Goal: Task Accomplishment & Management: Manage account settings

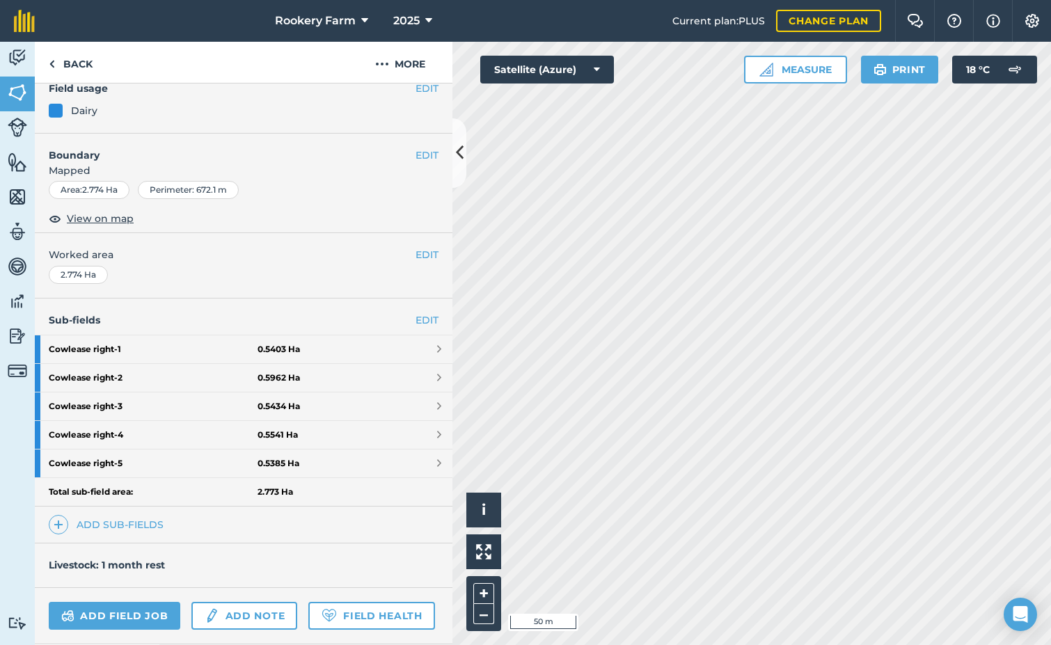
scroll to position [139, 0]
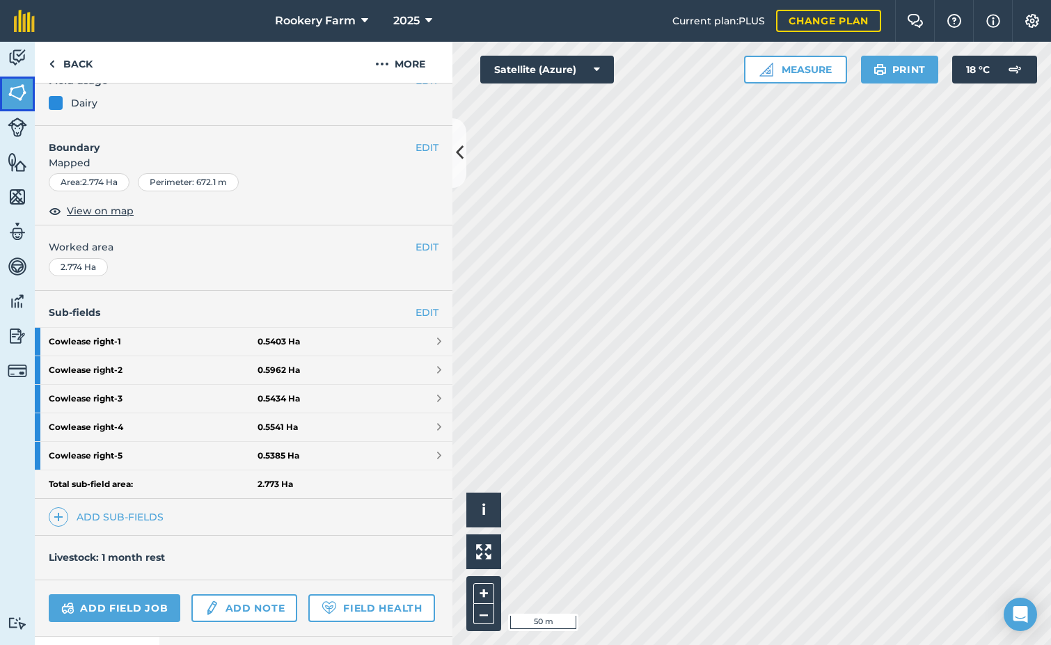
click at [18, 96] on img at bounding box center [17, 92] width 19 height 21
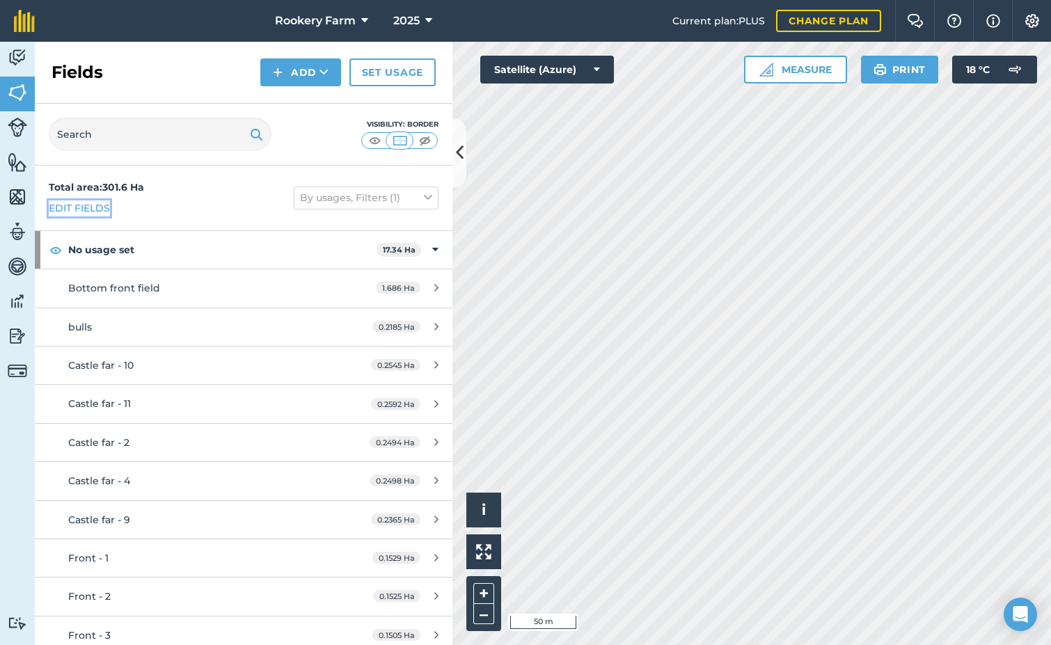
click at [90, 203] on link "Edit fields" at bounding box center [79, 208] width 61 height 15
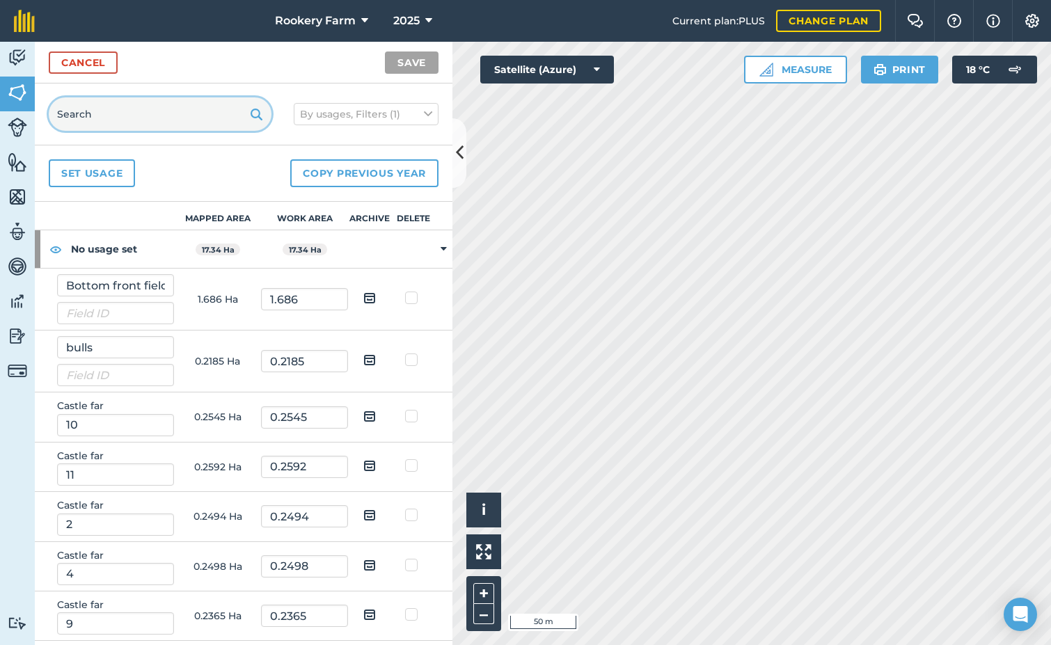
click at [100, 109] on input "text" at bounding box center [160, 113] width 223 height 33
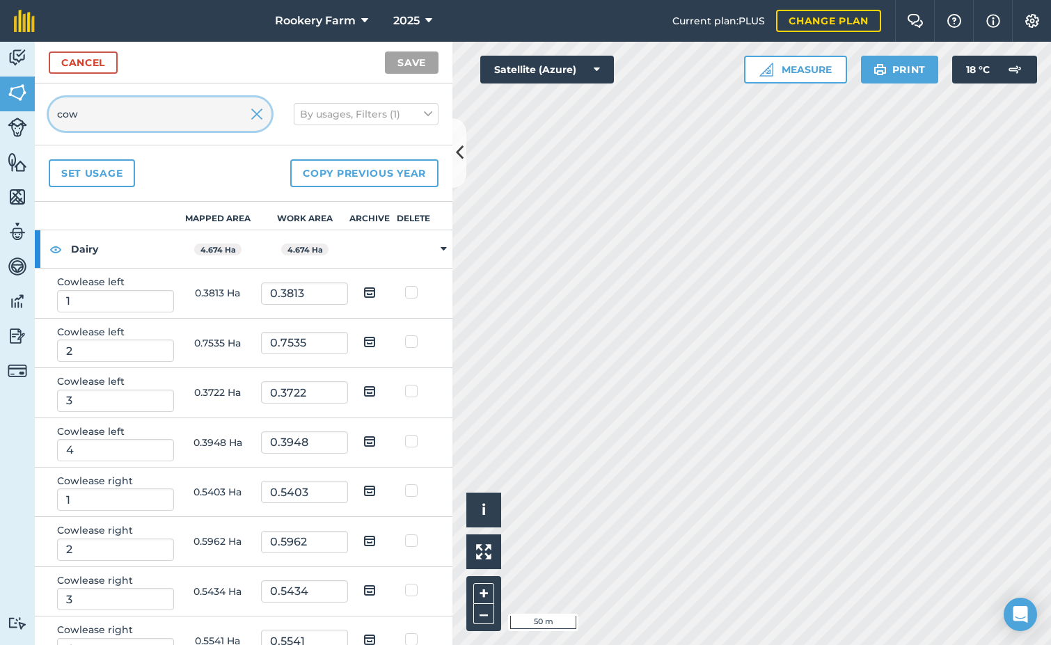
type input "cow"
click at [363, 490] on img at bounding box center [369, 491] width 13 height 17
click at [376, 490] on input "checkbox" at bounding box center [380, 486] width 9 height 9
checkbox input "true"
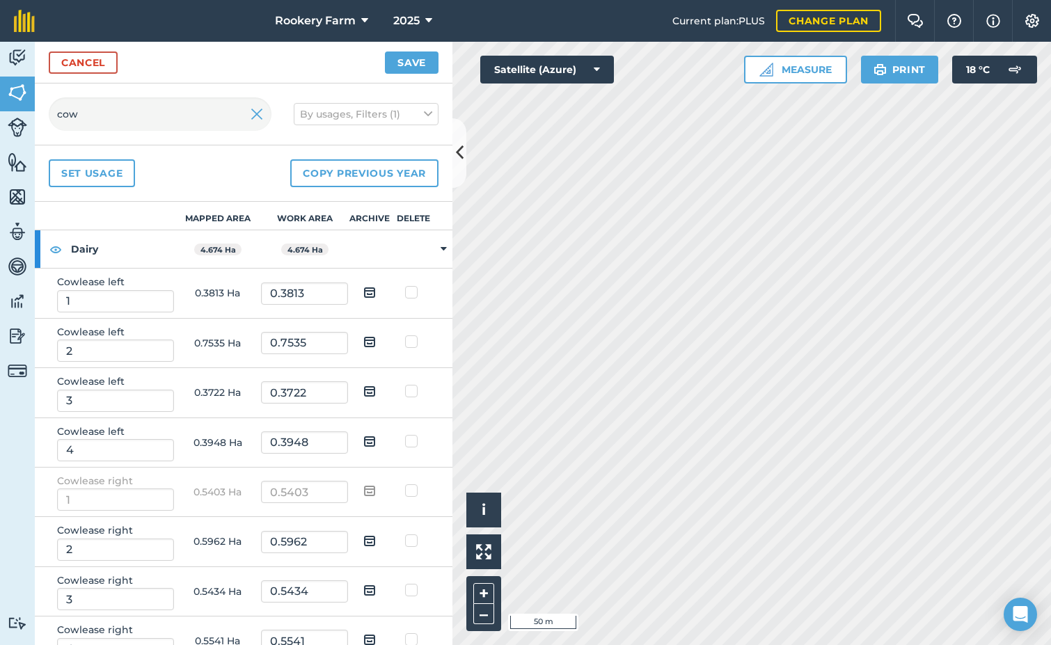
click at [363, 535] on img at bounding box center [369, 541] width 13 height 17
click at [376, 535] on input "checkbox" at bounding box center [380, 536] width 9 height 9
checkbox input "true"
click at [366, 586] on img at bounding box center [369, 590] width 13 height 17
click at [376, 586] on input "checkbox" at bounding box center [380, 585] width 9 height 9
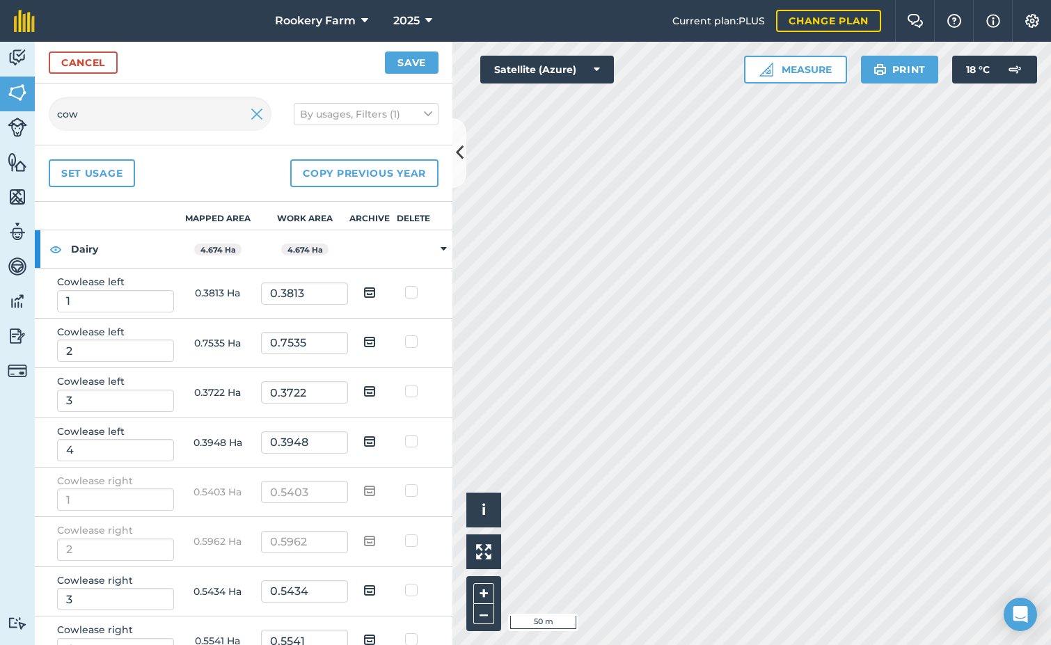
checkbox input "true"
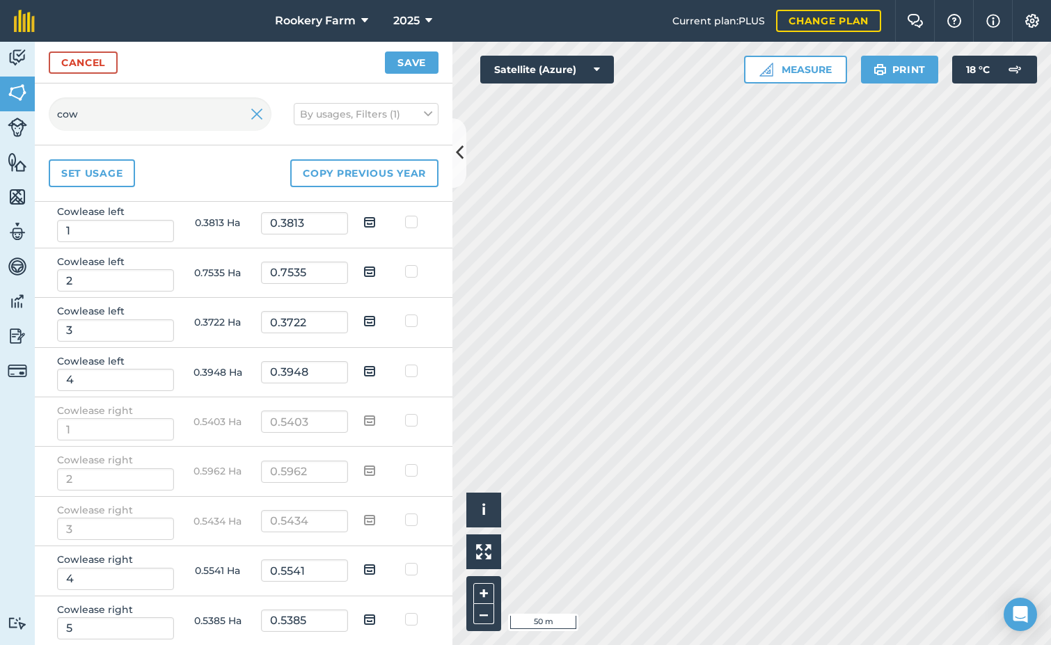
scroll to position [71, 0]
click at [366, 567] on img at bounding box center [369, 569] width 13 height 17
click at [376, 567] on input "checkbox" at bounding box center [380, 564] width 9 height 9
checkbox input "true"
click at [363, 613] on img at bounding box center [369, 619] width 13 height 17
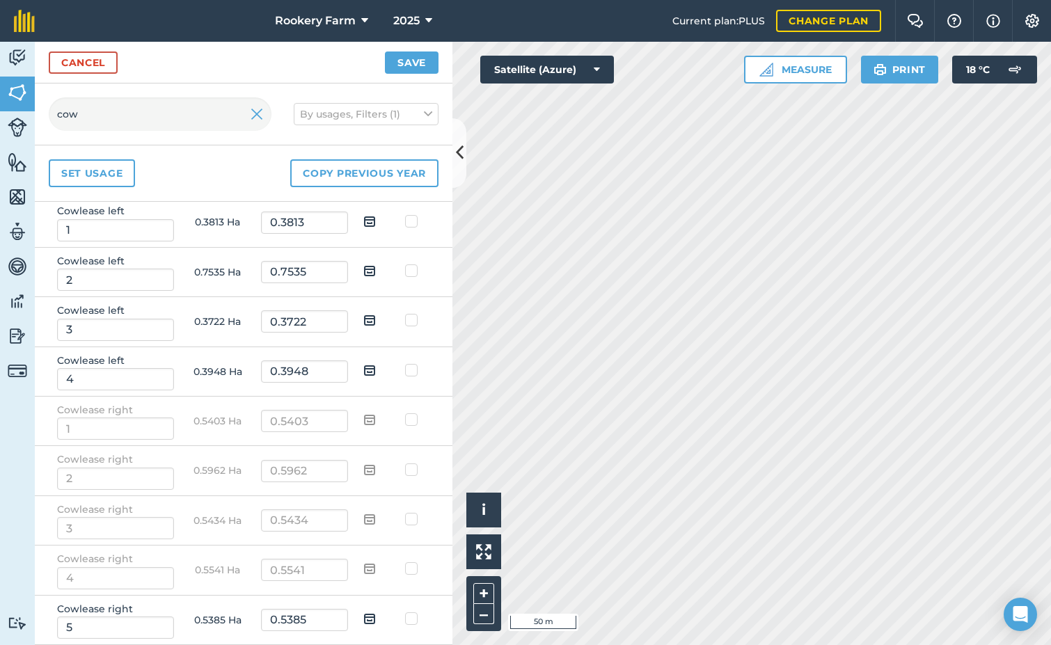
click at [376, 613] on input "checkbox" at bounding box center [380, 614] width 9 height 9
checkbox input "true"
click at [419, 63] on button "Save" at bounding box center [412, 63] width 54 height 22
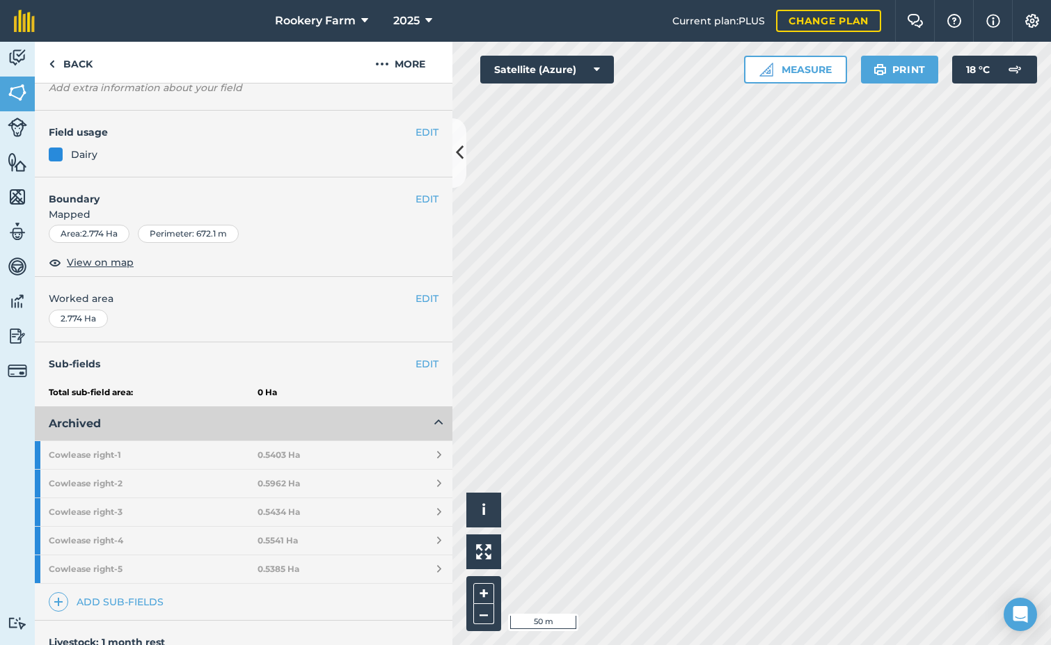
scroll to position [209, 0]
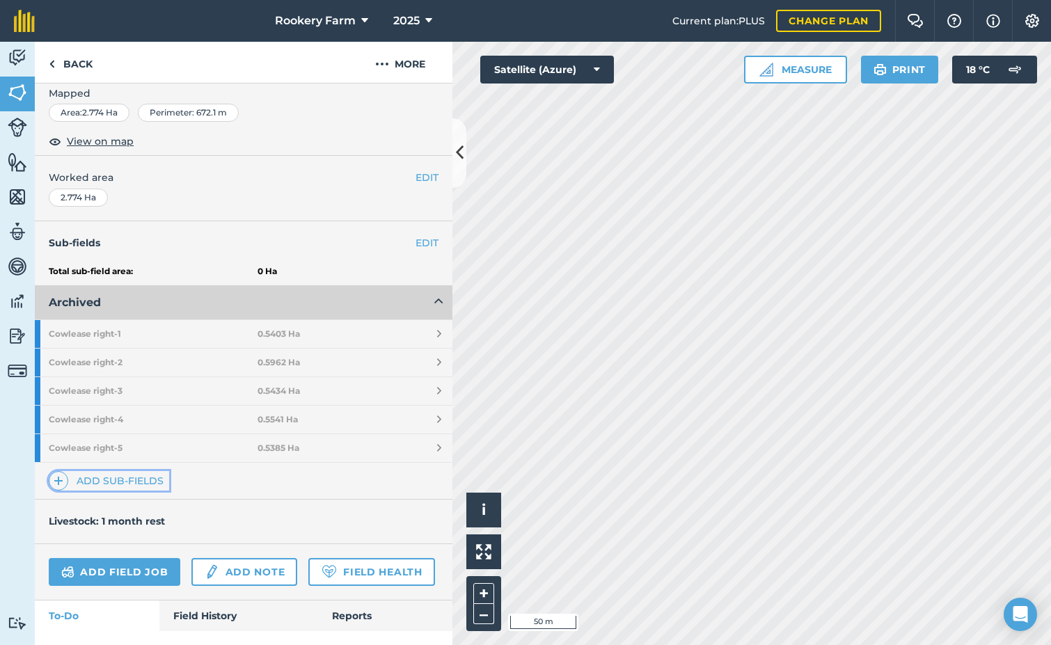
click at [136, 483] on link "Add sub-fields" at bounding box center [109, 480] width 120 height 19
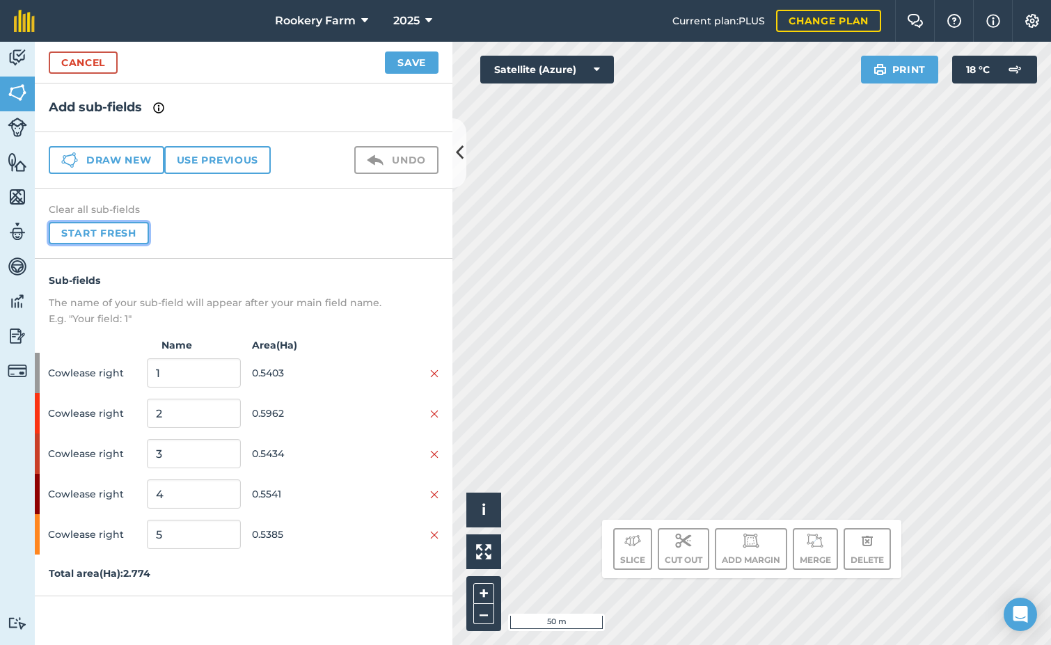
click at [106, 234] on button "Start fresh" at bounding box center [99, 233] width 100 height 22
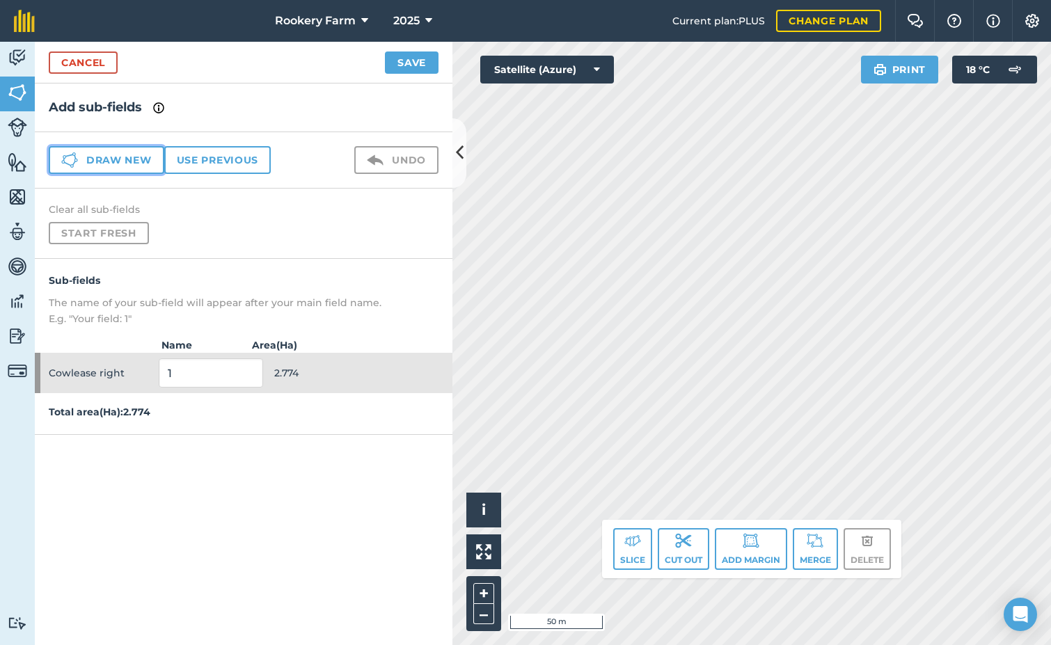
click at [134, 166] on button "Draw new" at bounding box center [107, 160] width 116 height 28
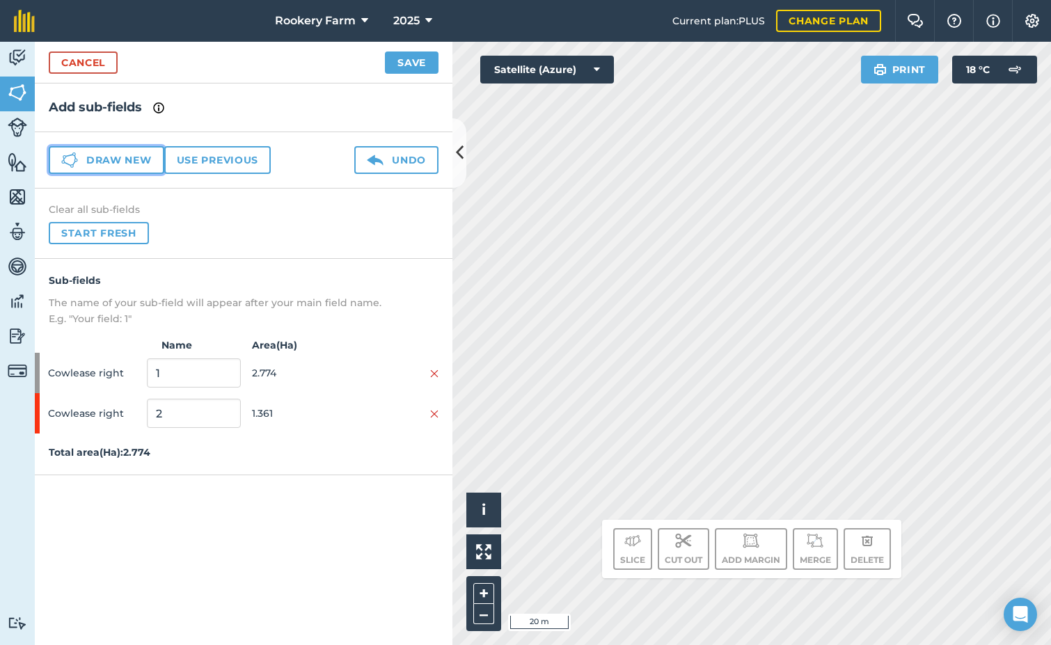
click at [128, 165] on button "Draw new" at bounding box center [107, 160] width 116 height 28
click at [122, 155] on button "Draw new" at bounding box center [107, 160] width 116 height 28
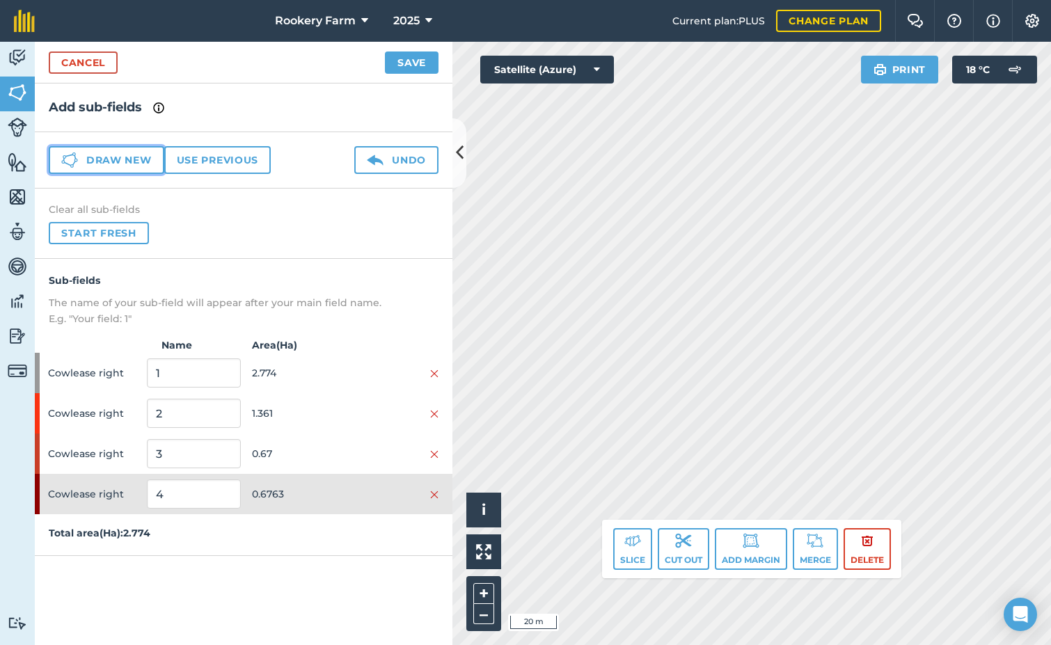
click at [107, 159] on button "Draw new" at bounding box center [107, 160] width 116 height 28
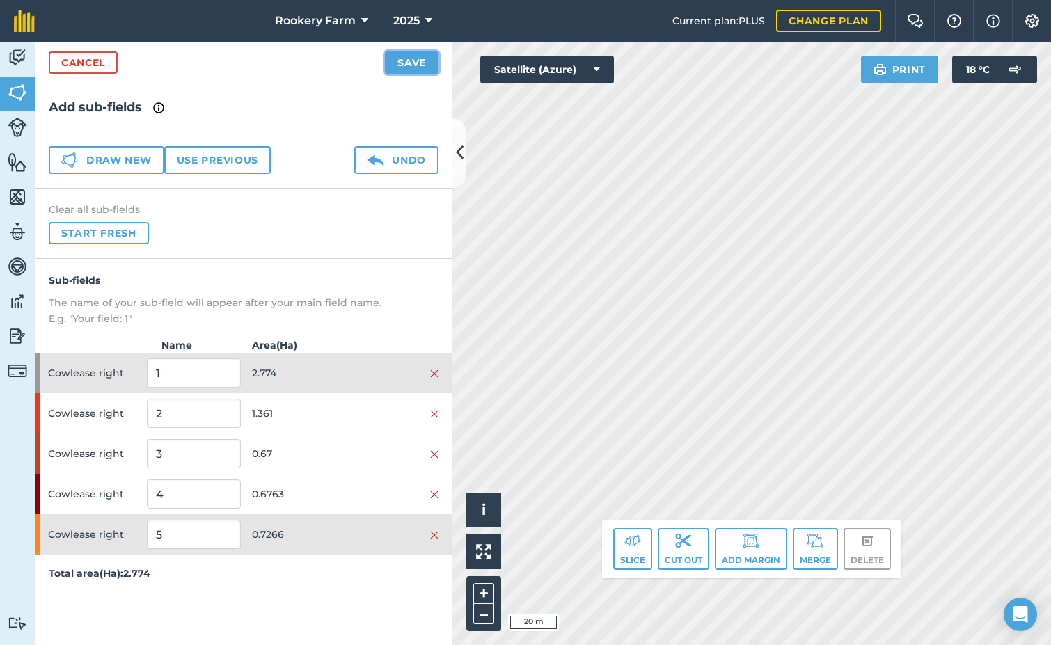
click at [402, 58] on button "Save" at bounding box center [412, 63] width 54 height 22
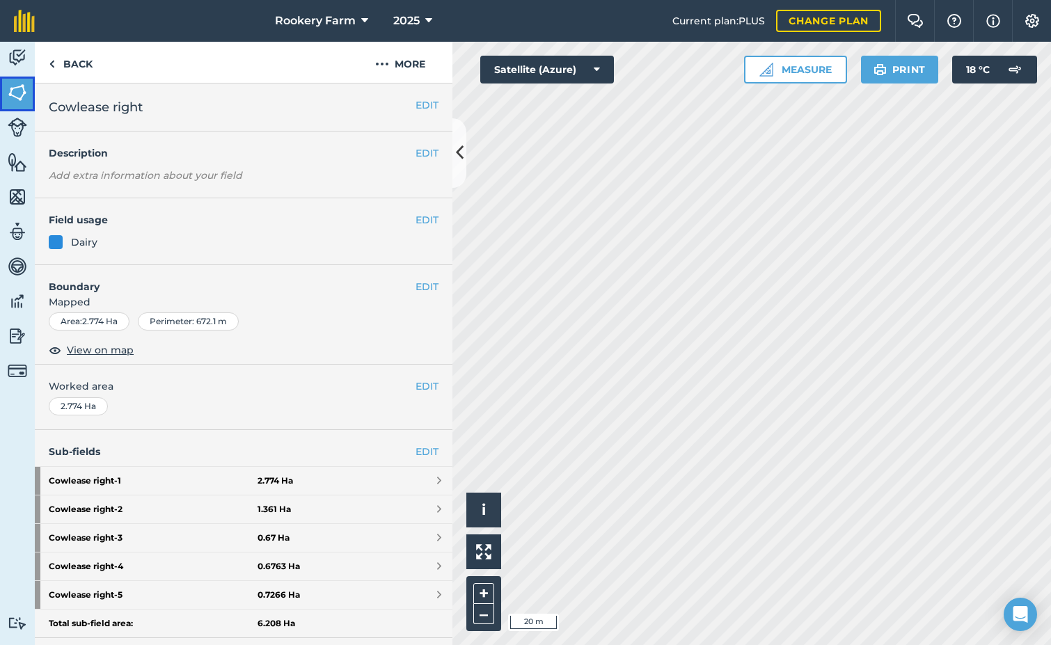
click at [22, 91] on img at bounding box center [17, 92] width 19 height 21
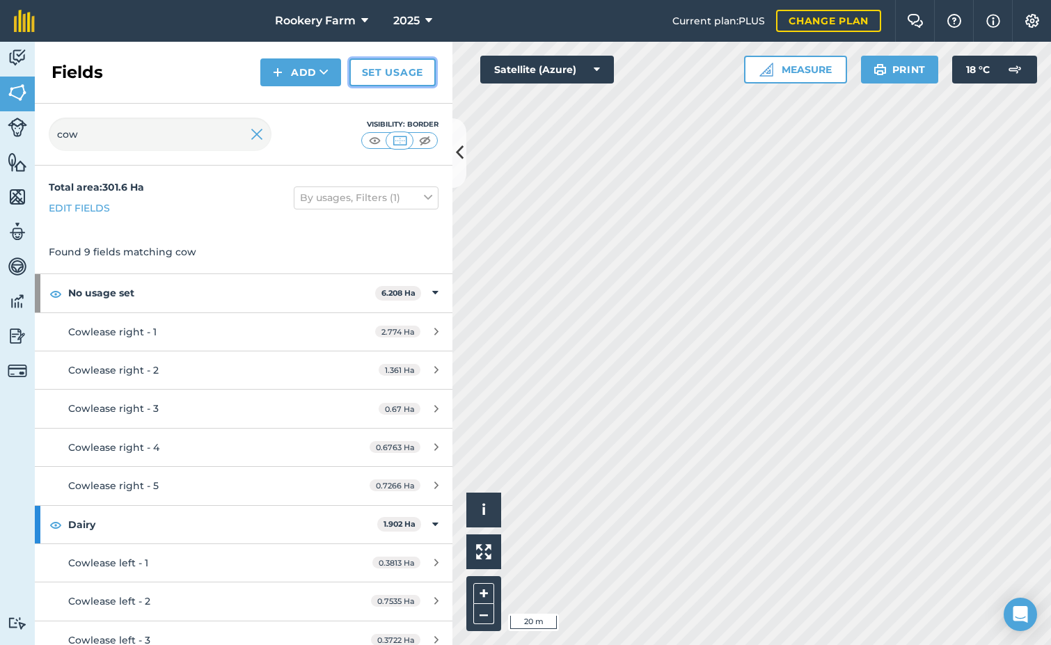
click at [375, 69] on link "Set usage" at bounding box center [393, 72] width 86 height 28
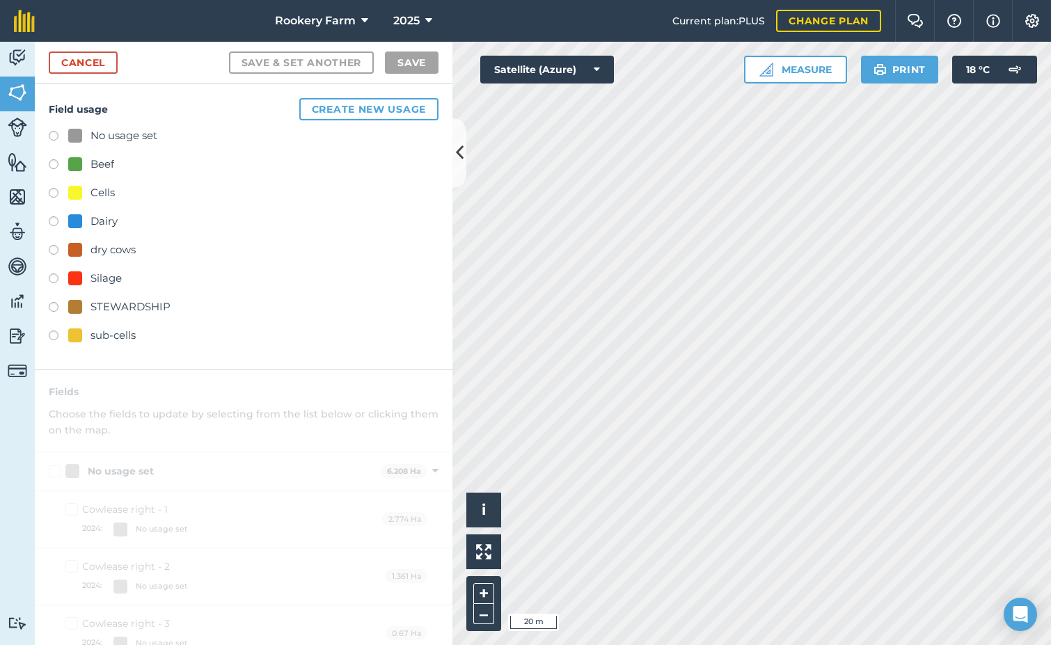
click at [53, 218] on label at bounding box center [58, 224] width 19 height 14
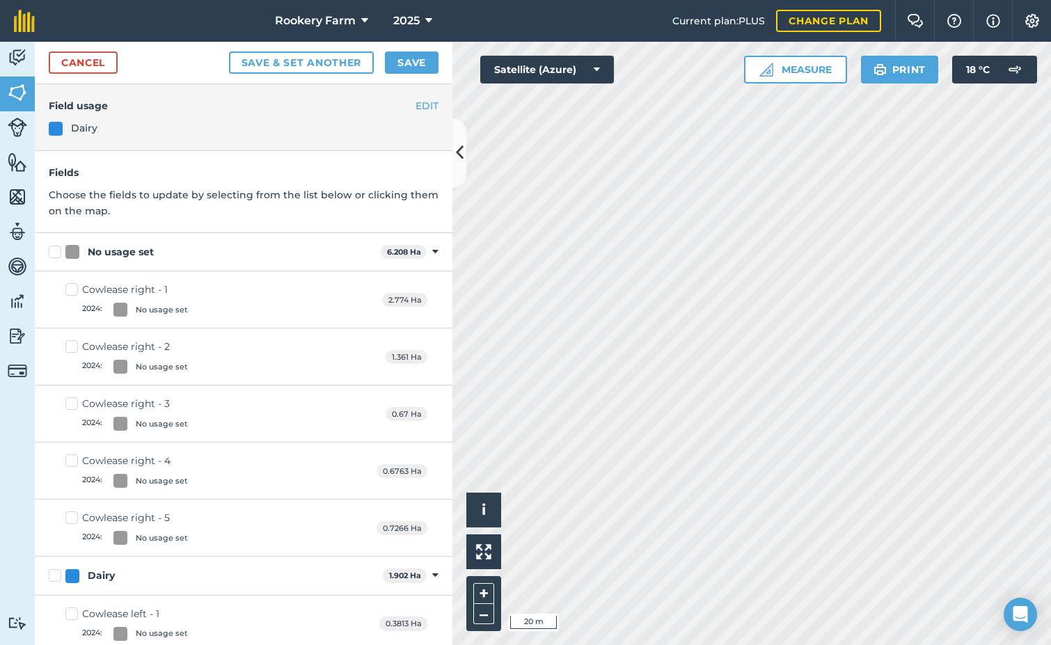
click at [72, 515] on label "Cowlease right - 5 2024 : No usage set" at bounding box center [126, 528] width 123 height 34
click at [72, 515] on input "Cowlease right - 5 2024 : No usage set" at bounding box center [69, 515] width 9 height 9
checkbox input "true"
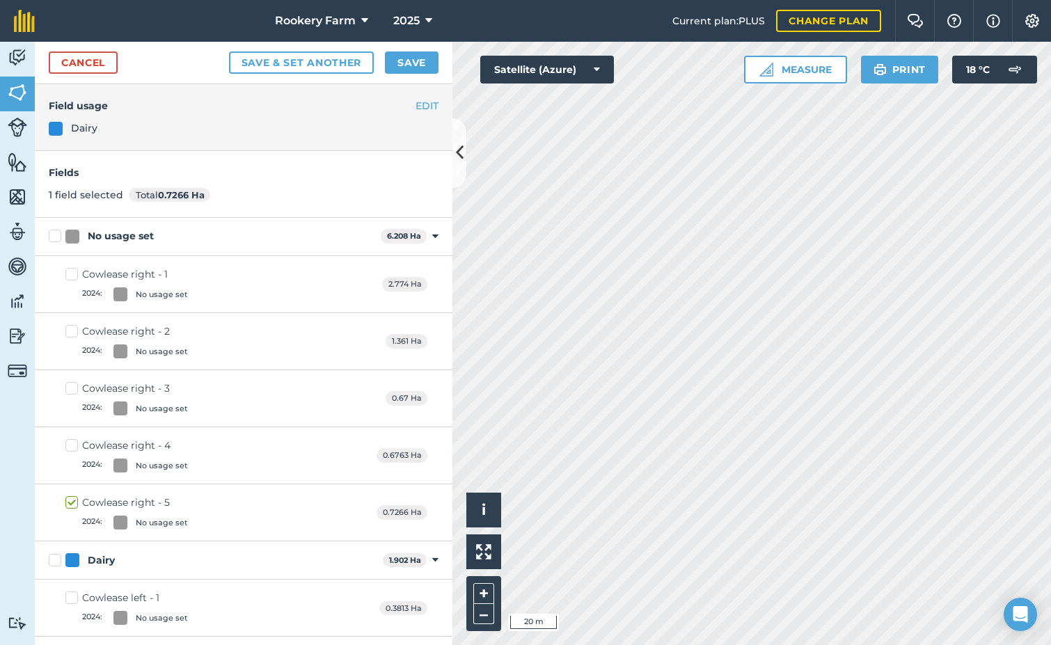
click at [72, 446] on label "Cowlease right - 4 2024 : No usage set" at bounding box center [126, 456] width 123 height 34
click at [72, 446] on input "Cowlease right - 4 2024 : No usage set" at bounding box center [69, 443] width 9 height 9
checkbox input "true"
click at [70, 384] on label "Cowlease right - 3 2024 : No usage set" at bounding box center [126, 399] width 123 height 34
click at [70, 384] on input "Cowlease right - 3 2024 : No usage set" at bounding box center [69, 386] width 9 height 9
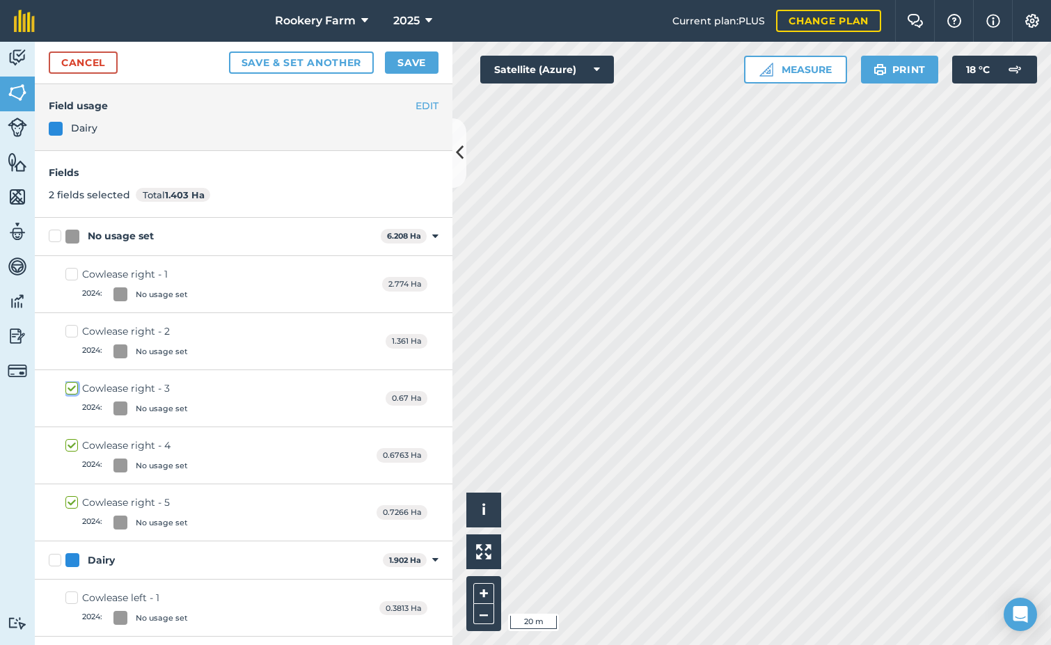
checkbox input "true"
click at [77, 327] on label "Cowlease right - 2 2024 : No usage set" at bounding box center [126, 341] width 123 height 34
click at [75, 327] on input "Cowlease right - 2 2024 : No usage set" at bounding box center [69, 328] width 9 height 9
checkbox input "true"
click at [72, 273] on label "Cowlease right - 1 2024 : No usage set" at bounding box center [126, 284] width 123 height 34
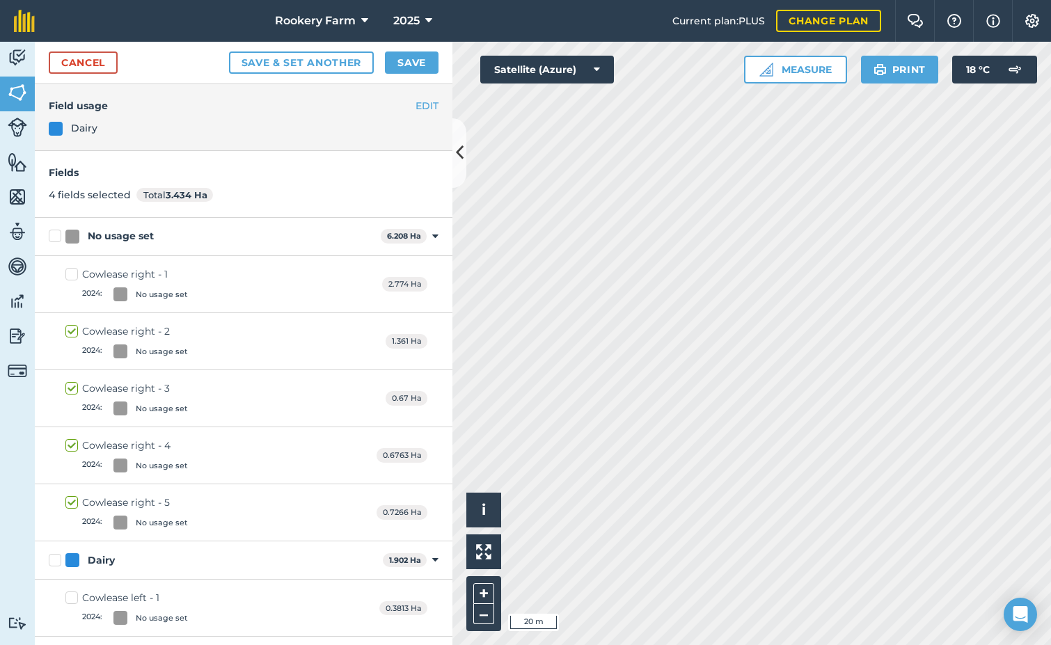
click at [72, 273] on input "Cowlease right - 1 2024 : No usage set" at bounding box center [69, 271] width 9 height 9
checkbox input "true"
click at [416, 64] on button "Save" at bounding box center [412, 63] width 54 height 22
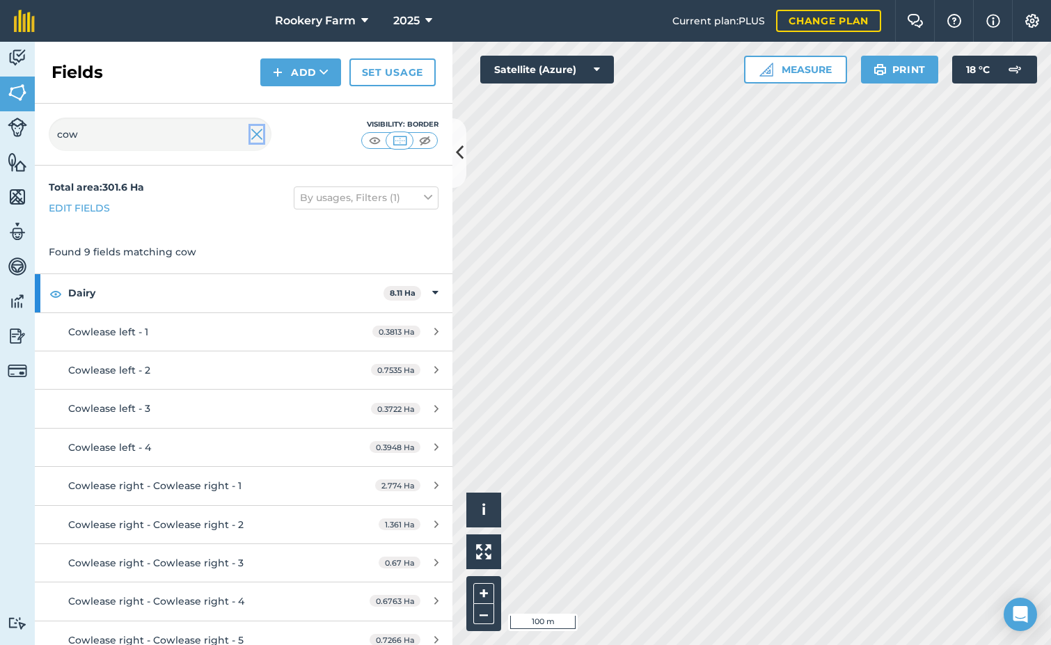
click at [260, 136] on img at bounding box center [257, 134] width 13 height 17
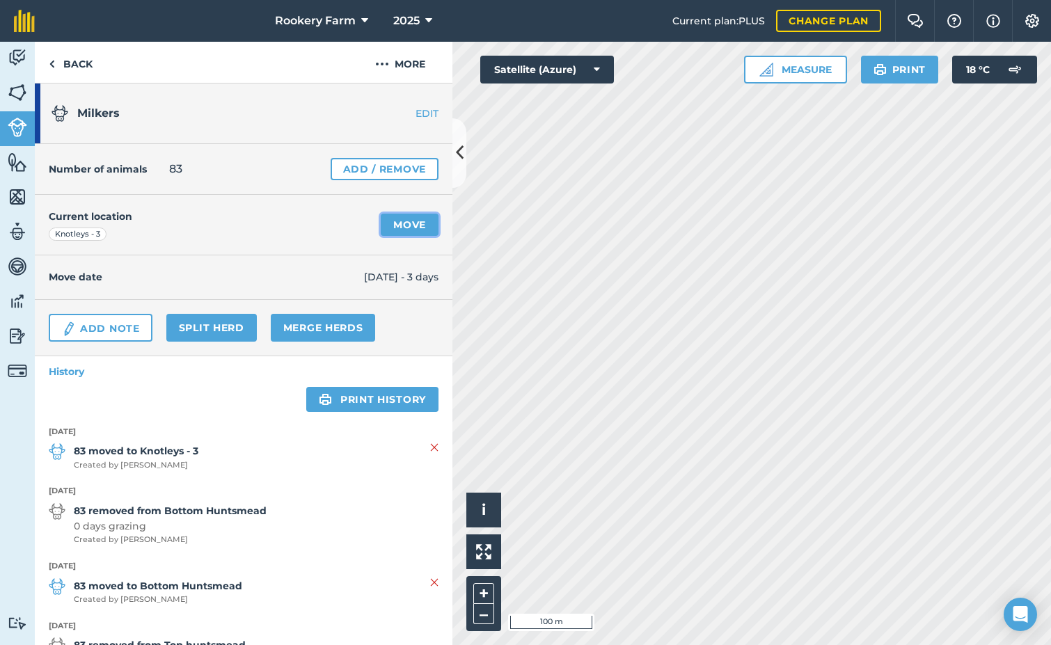
click at [390, 226] on link "Move" at bounding box center [410, 225] width 58 height 22
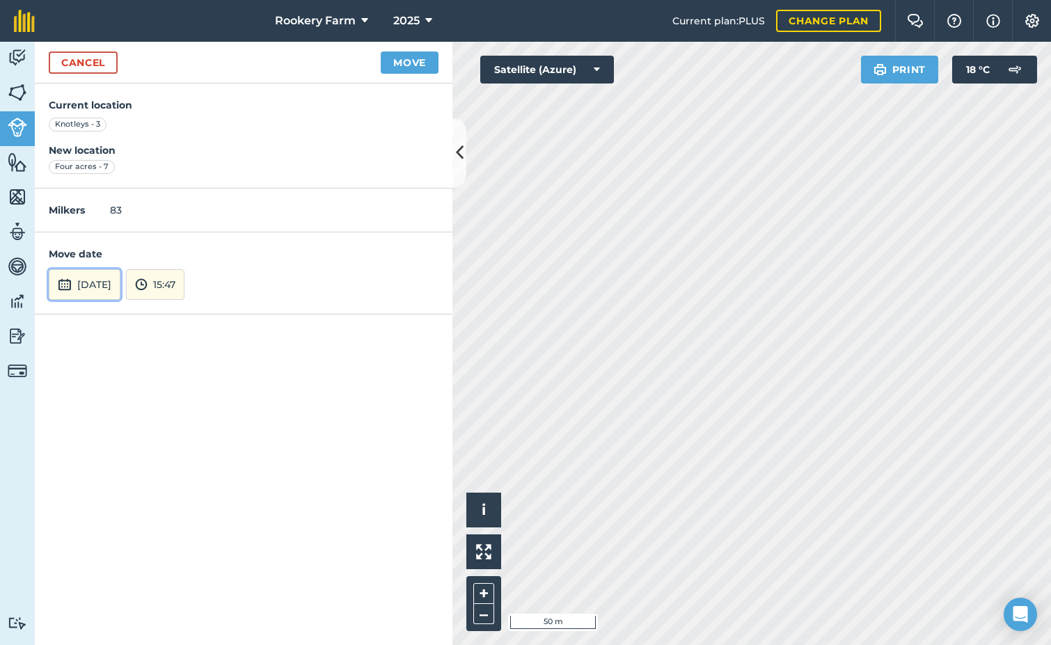
click at [120, 279] on button "[DATE]" at bounding box center [85, 284] width 72 height 31
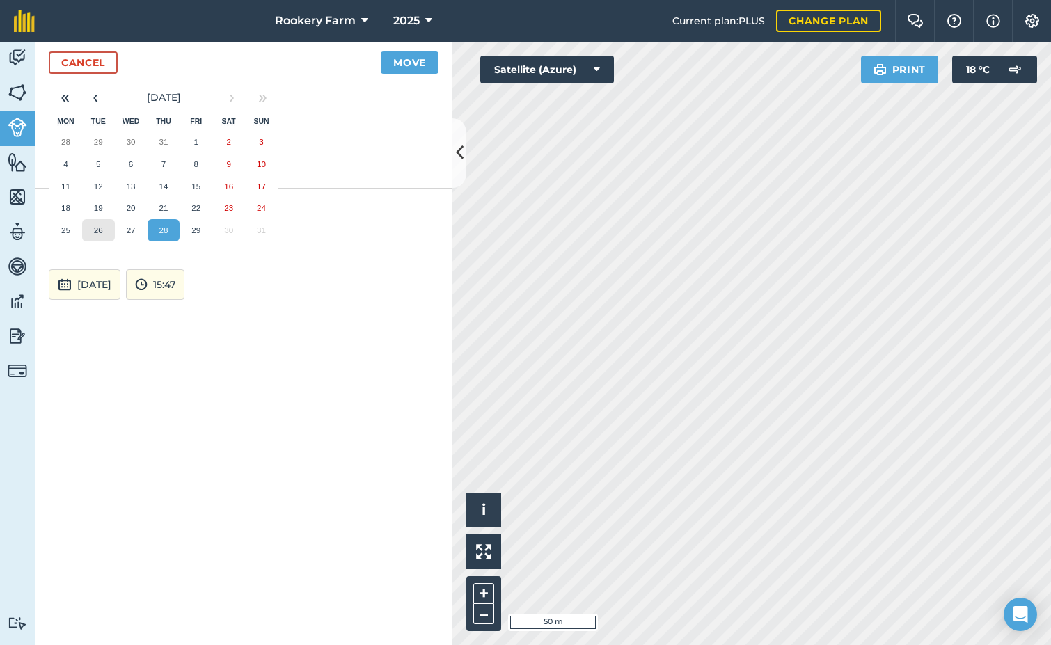
click at [110, 235] on button "26" at bounding box center [98, 230] width 33 height 22
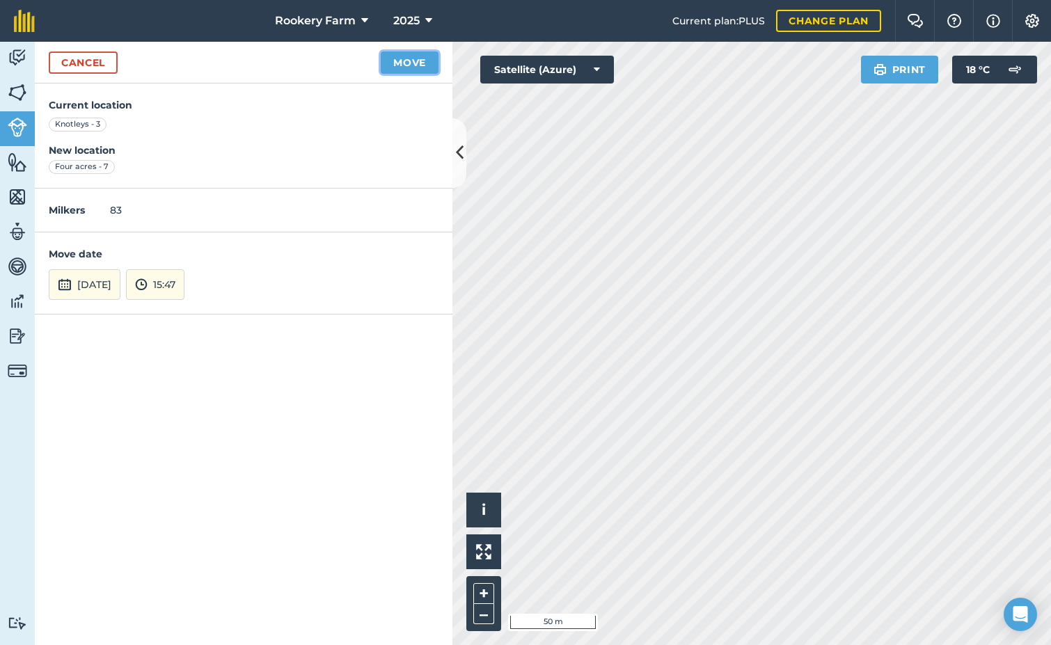
click at [421, 61] on button "Move" at bounding box center [410, 63] width 58 height 22
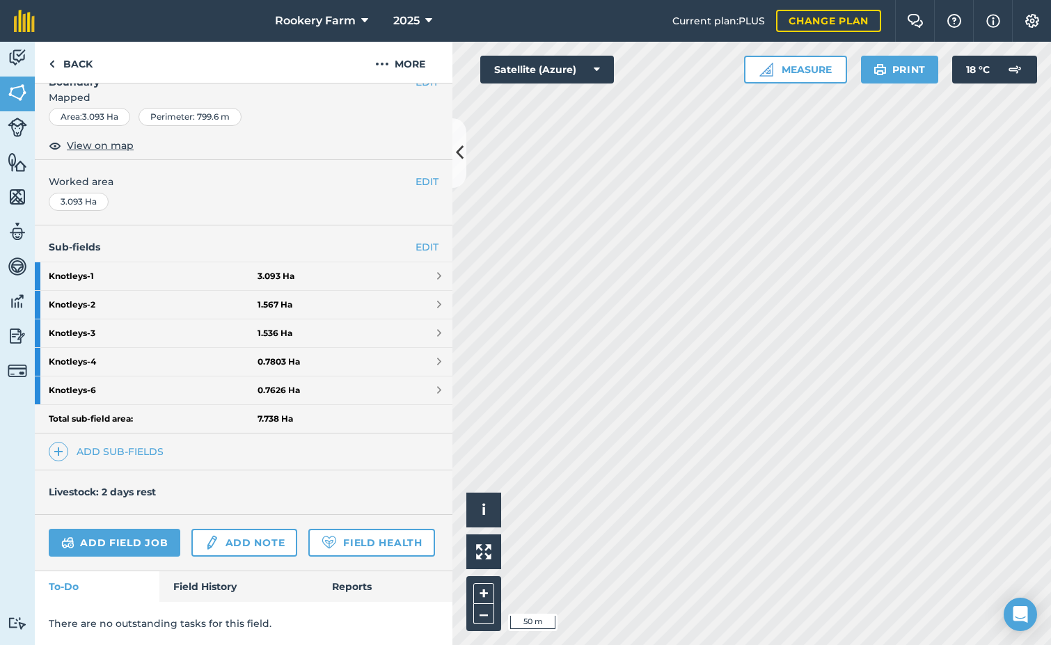
scroll to position [244, 0]
click at [159, 529] on link "Add field job" at bounding box center [115, 543] width 132 height 28
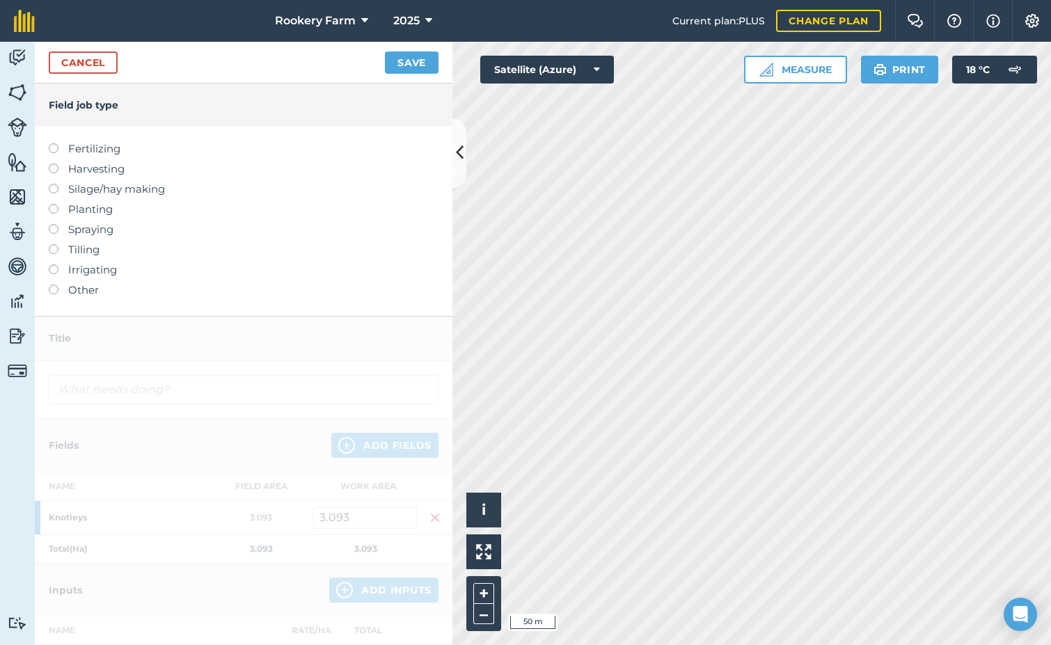
click at [54, 164] on label at bounding box center [58, 164] width 19 height 0
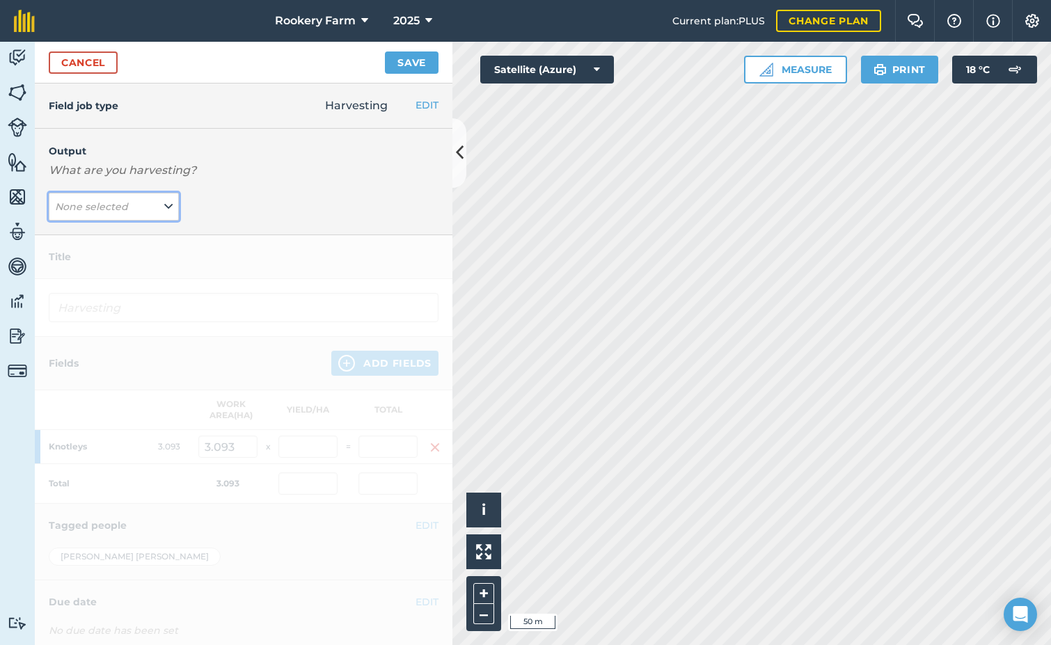
drag, startPoint x: 164, startPoint y: 207, endPoint x: 141, endPoint y: 219, distance: 25.8
click at [164, 207] on icon at bounding box center [168, 206] width 8 height 15
click at [136, 237] on button "kg/dm/ha ( kg )" at bounding box center [114, 234] width 130 height 26
type input "Harvesting kg/dm/ha"
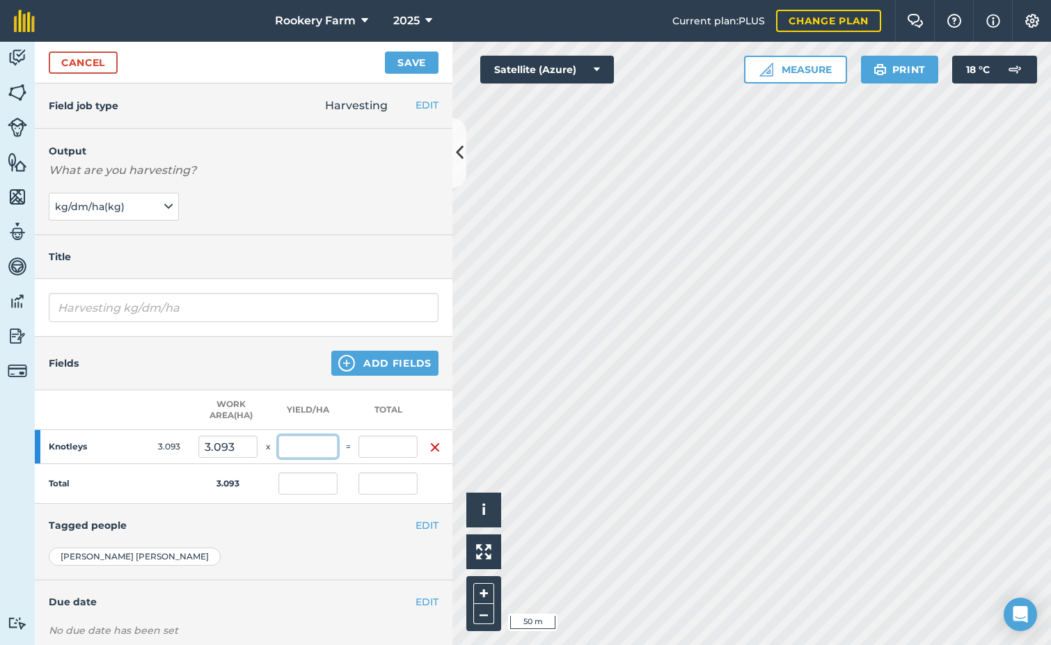
click at [316, 443] on input "text" at bounding box center [308, 447] width 59 height 22
type input "421"
type input "1,302.153"
type input "421"
type input "1,302.153"
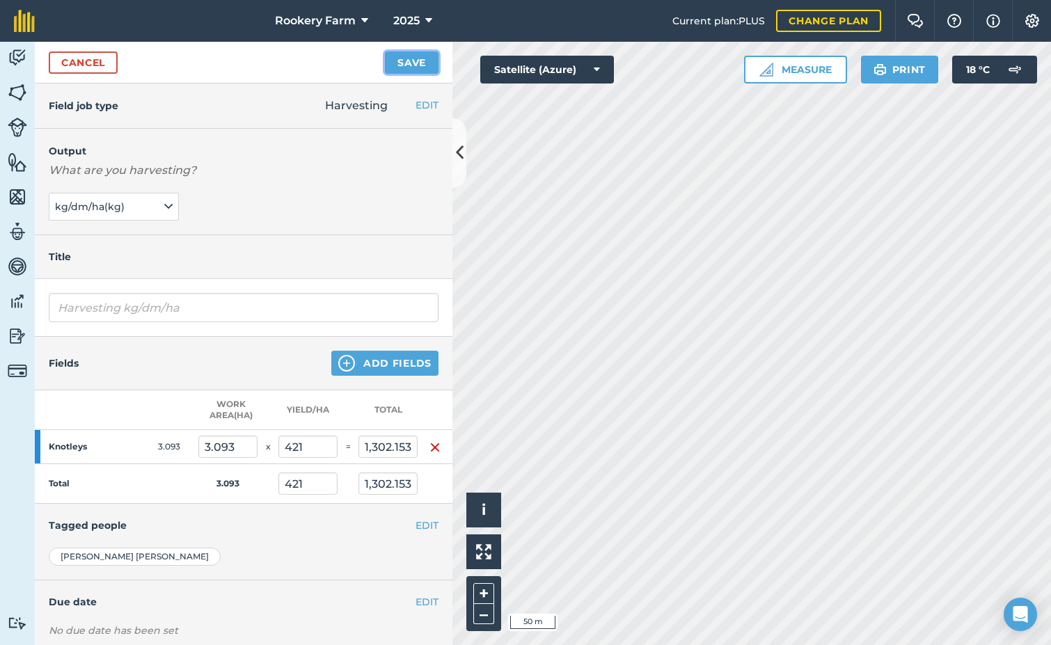
click at [418, 61] on button "Save" at bounding box center [412, 63] width 54 height 22
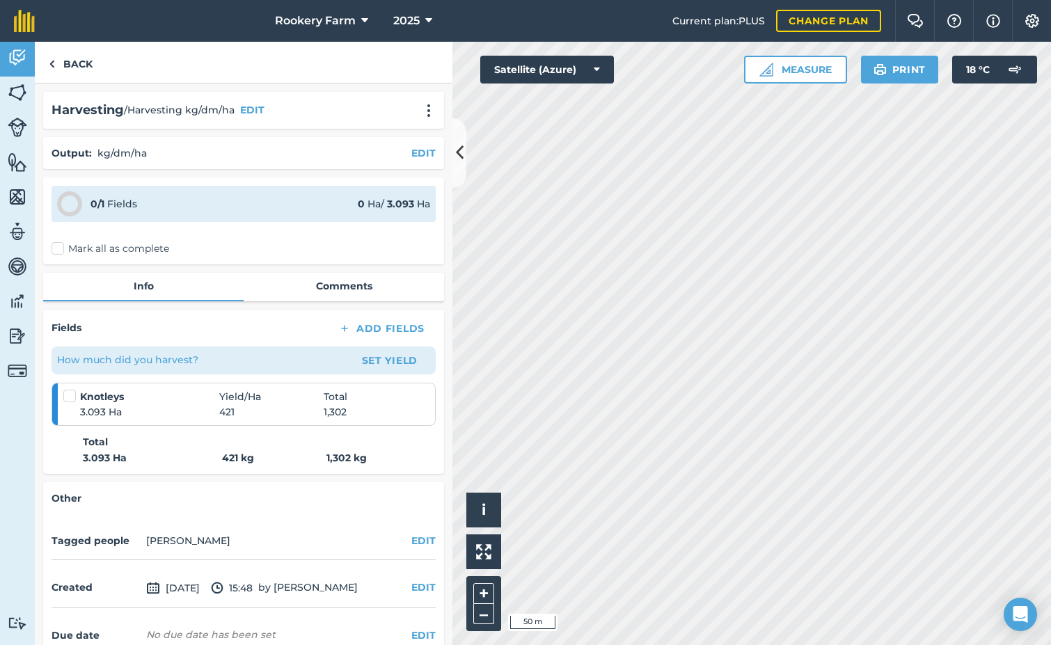
click at [56, 248] on label "Mark all as complete" at bounding box center [111, 249] width 118 height 15
click at [56, 248] on input "Mark all as complete" at bounding box center [56, 246] width 9 height 9
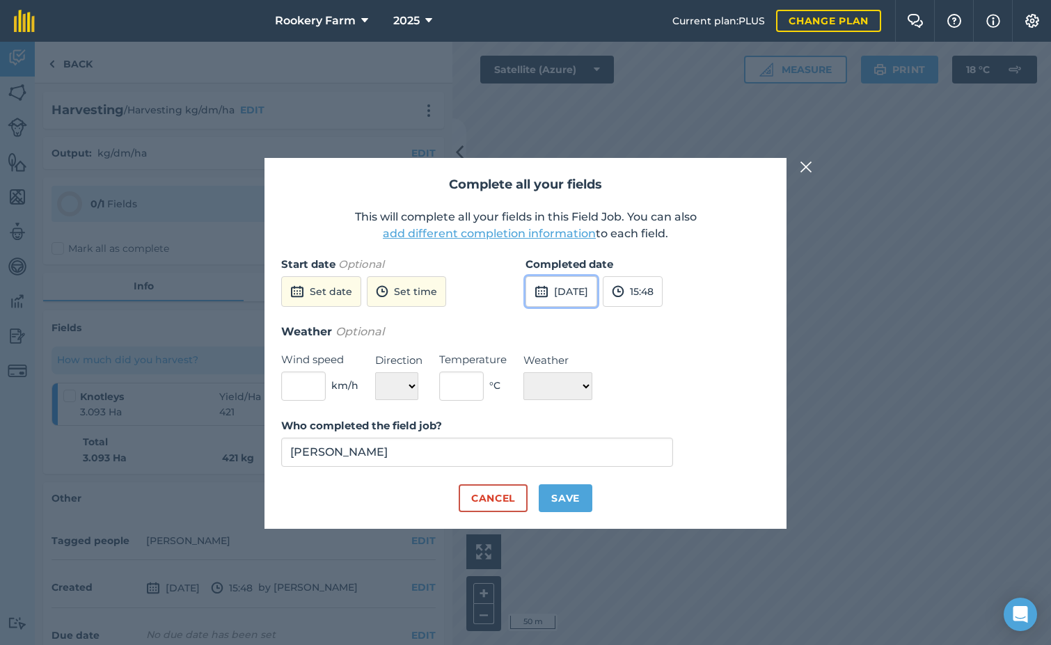
click at [570, 279] on button "[DATE]" at bounding box center [562, 291] width 72 height 31
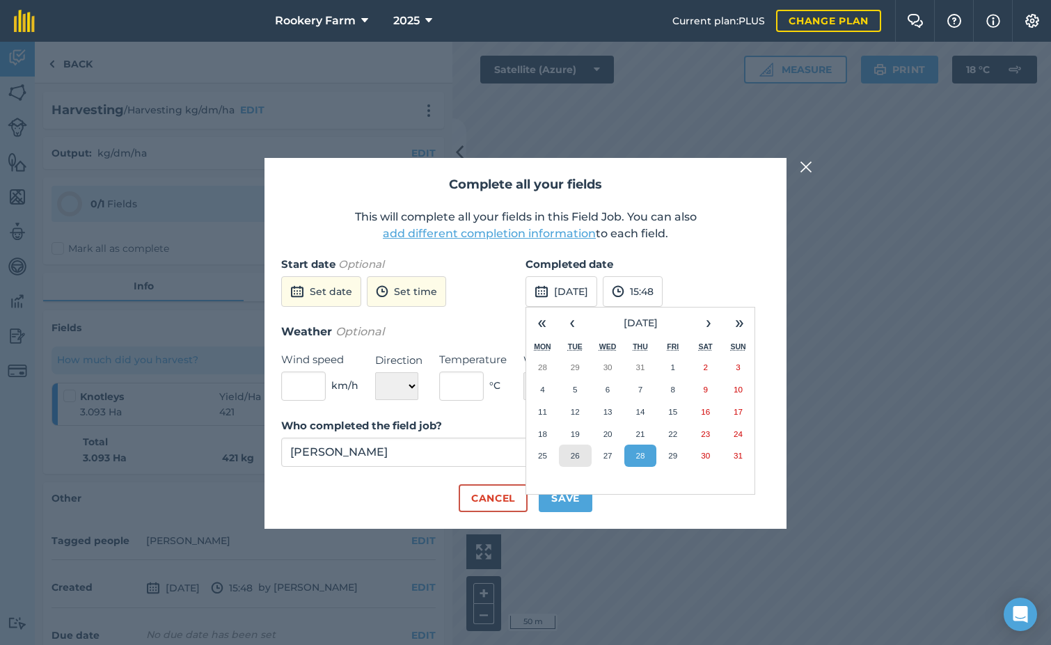
click at [586, 457] on button "26" at bounding box center [575, 456] width 33 height 22
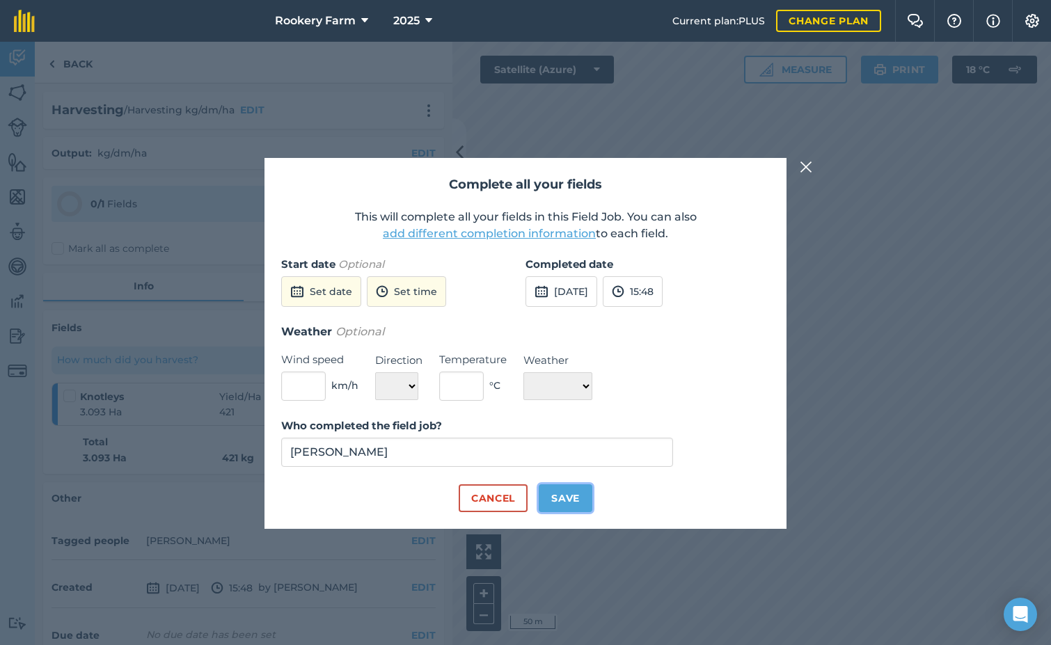
click at [583, 493] on button "Save" at bounding box center [566, 499] width 54 height 28
checkbox input "true"
